Goal: Information Seeking & Learning: Learn about a topic

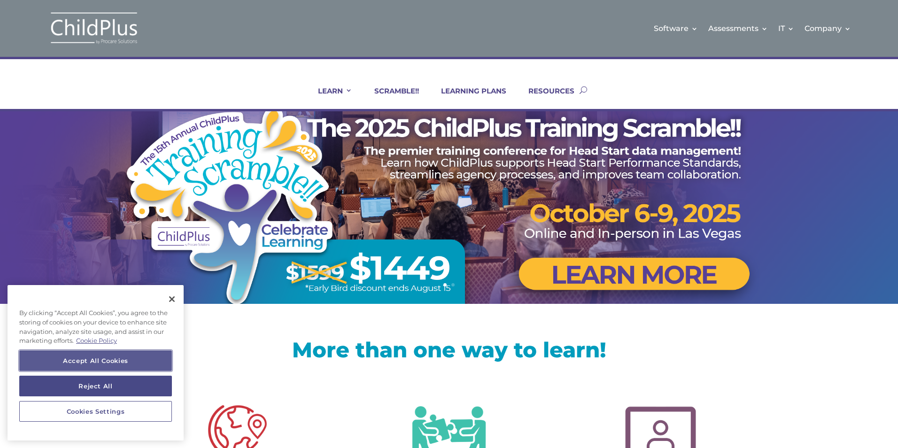
drag, startPoint x: 99, startPoint y: 363, endPoint x: 125, endPoint y: 354, distance: 27.6
click at [99, 363] on button "Accept All Cookies" at bounding box center [95, 360] width 153 height 21
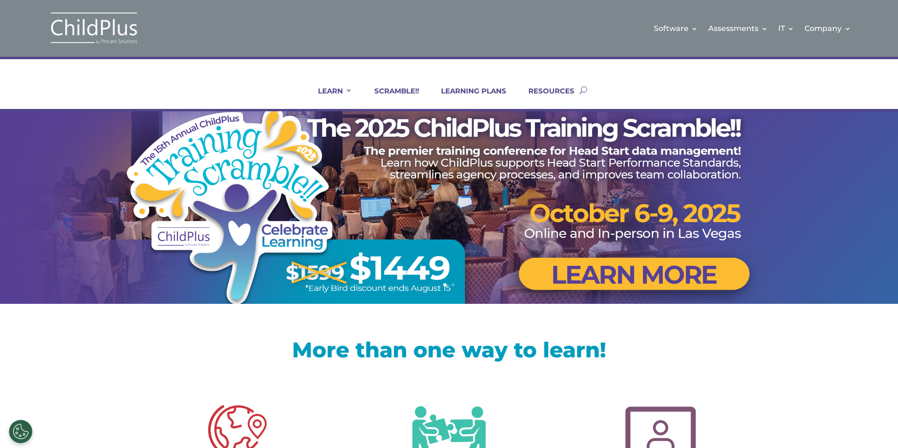
click at [583, 89] on button "button" at bounding box center [583, 90] width 8 height 38
click at [610, 89] on div "LEARN IN-PERSON Consulting On-site Events Summit Scramble!! ONLINE Courses Cert…" at bounding box center [448, 90] width 601 height 38
click at [585, 91] on button "button" at bounding box center [583, 90] width 8 height 38
click at [529, 86] on input "search" at bounding box center [437, 90] width 578 height 10
paste input "Export the Data File from ChildPlu"
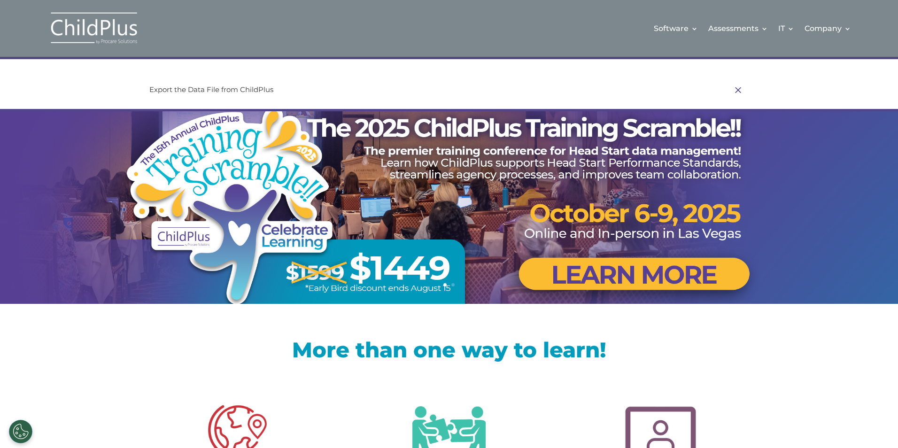
type input "Export the Data File from ChildPlus"
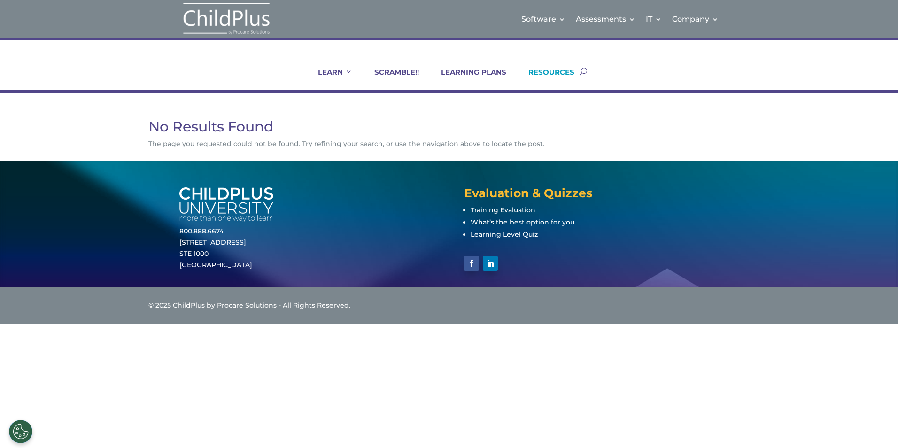
click at [563, 69] on link "RESOURCES" at bounding box center [546, 79] width 58 height 23
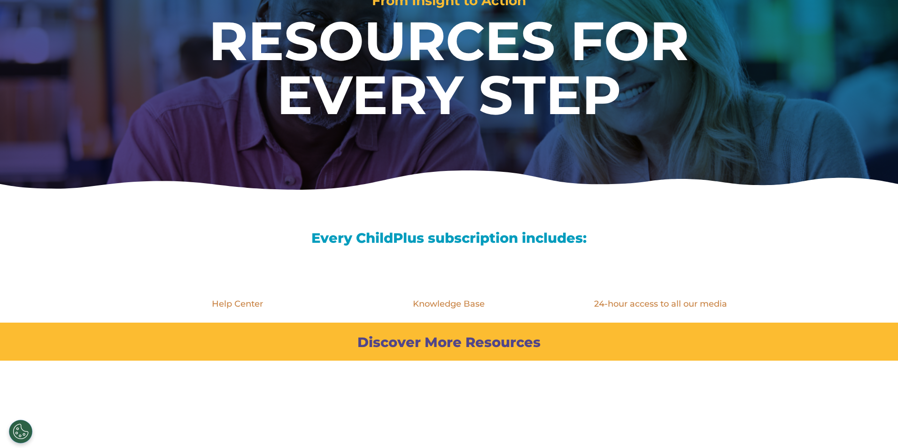
scroll to position [150, 0]
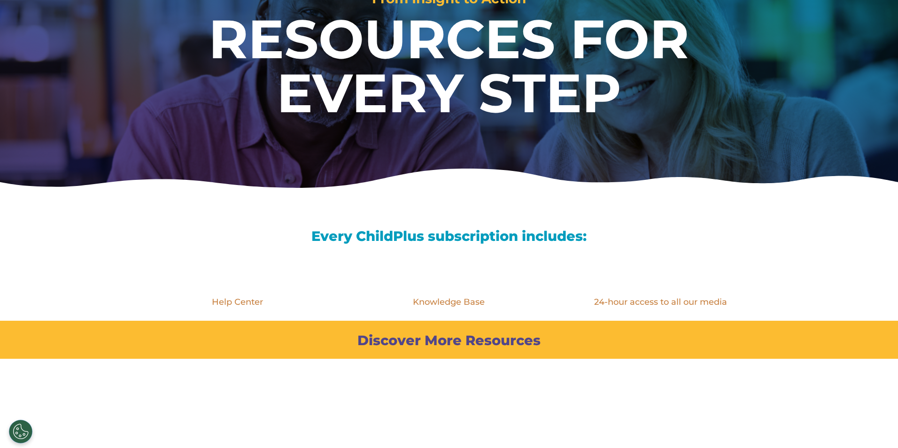
click at [459, 306] on link "Knowledge Base" at bounding box center [449, 302] width 72 height 10
click at [239, 307] on link "Help Center" at bounding box center [237, 302] width 51 height 10
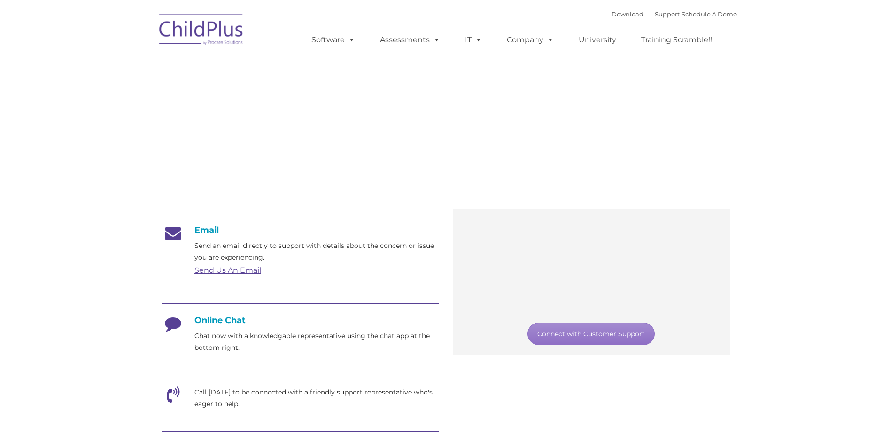
type input ""
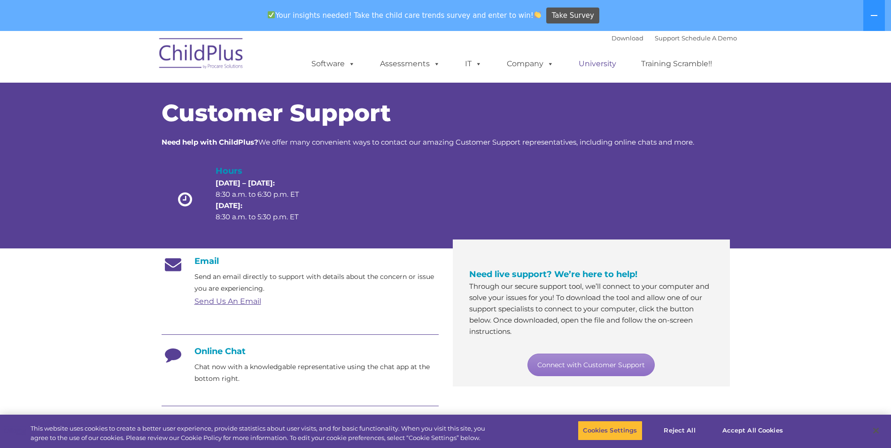
click at [602, 62] on link "University" at bounding box center [597, 63] width 56 height 19
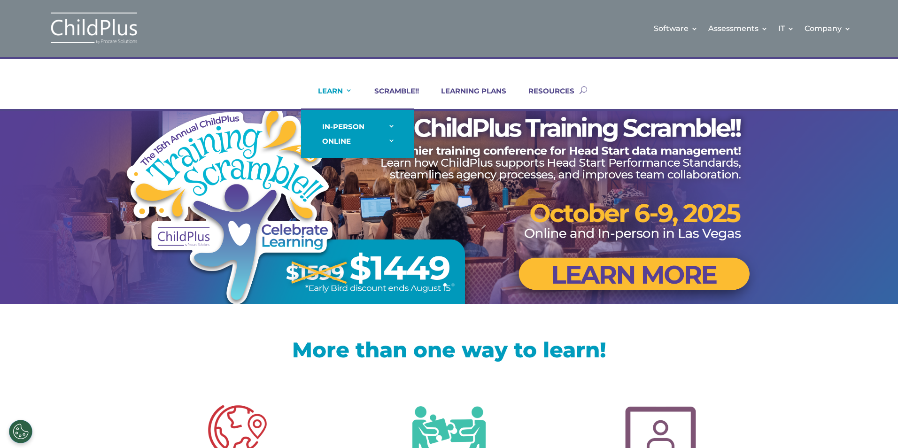
click at [347, 90] on link "LEARN" at bounding box center [329, 97] width 46 height 23
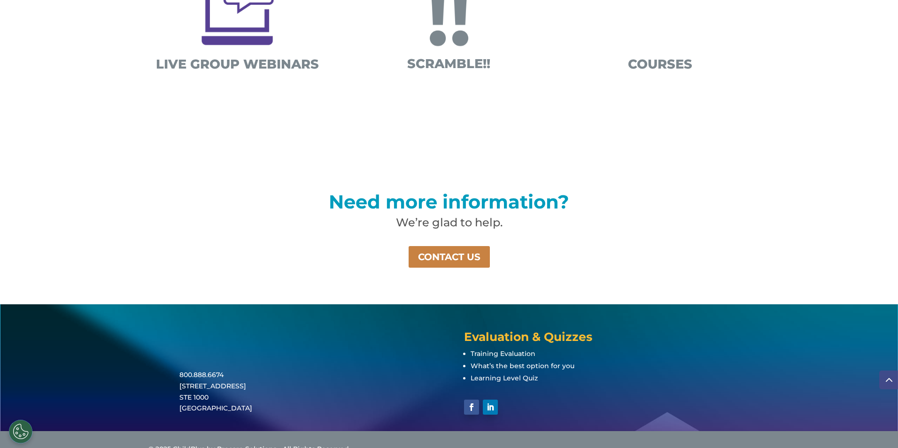
scroll to position [583, 0]
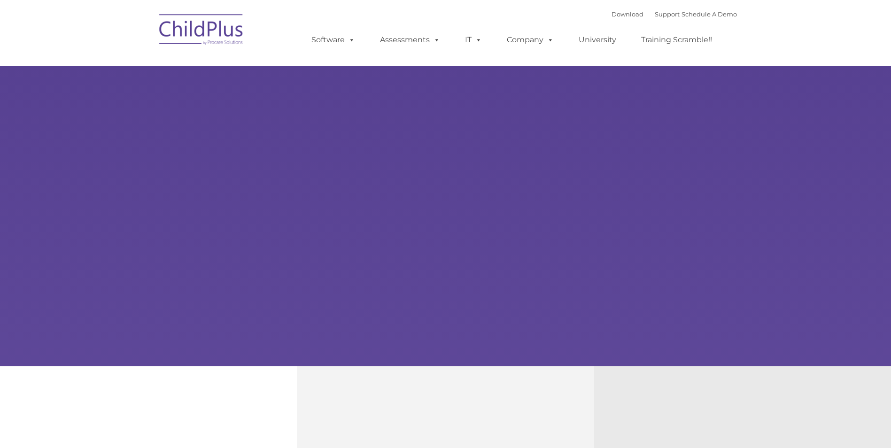
type input ""
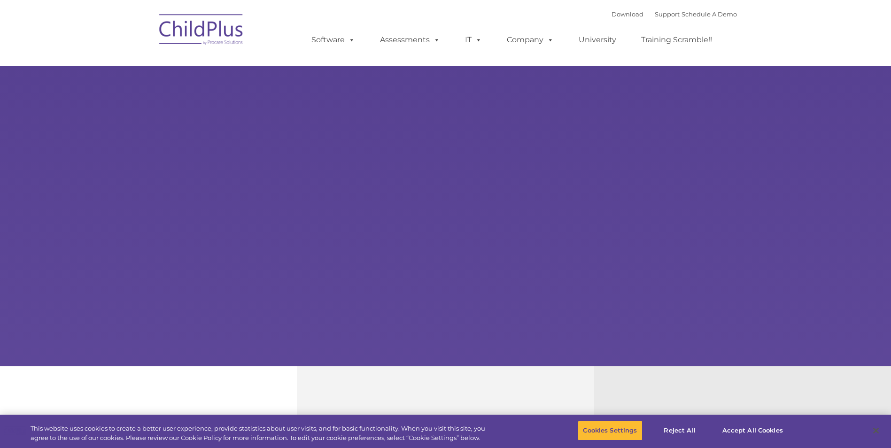
select select "MEDIUM"
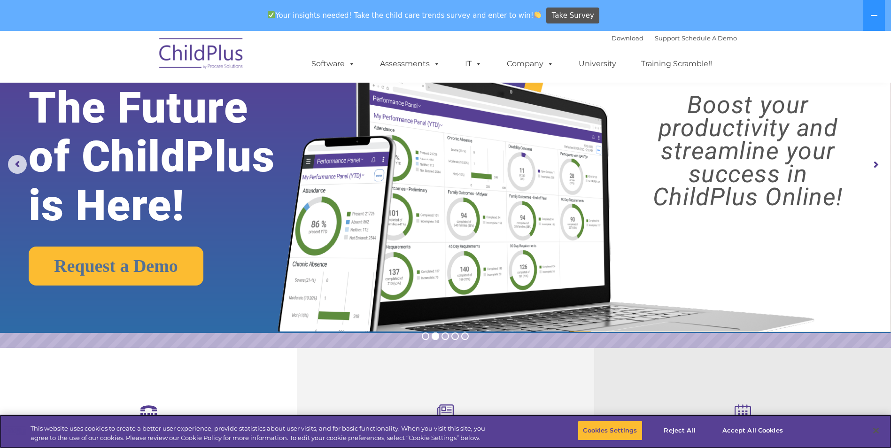
scroll to position [46, 0]
